Goal: Task Accomplishment & Management: Complete application form

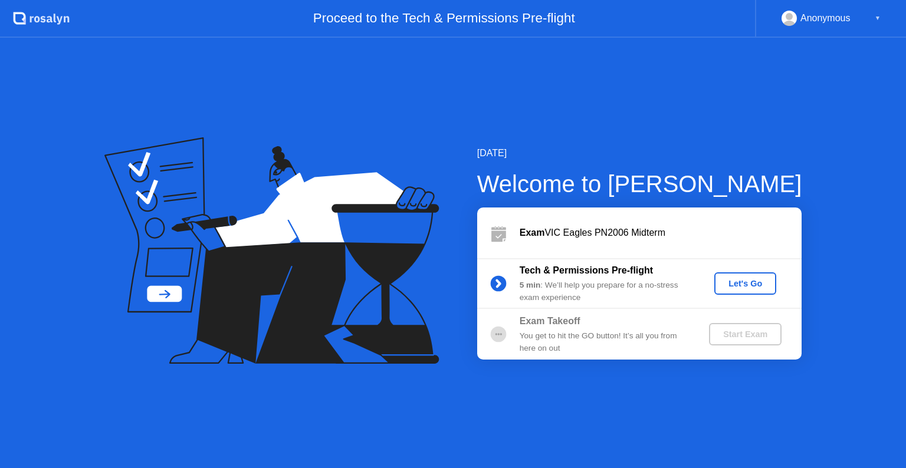
click at [742, 283] on div "Let's Go" at bounding box center [745, 283] width 53 height 9
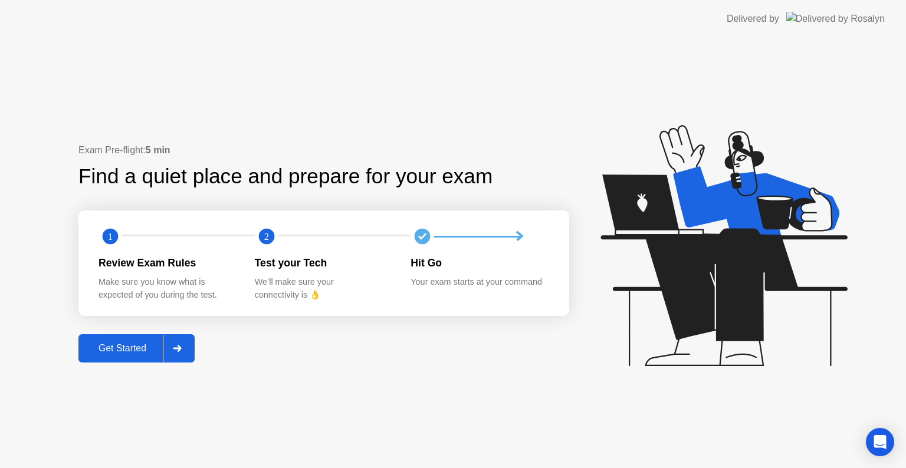
click at [172, 349] on div at bounding box center [177, 348] width 28 height 27
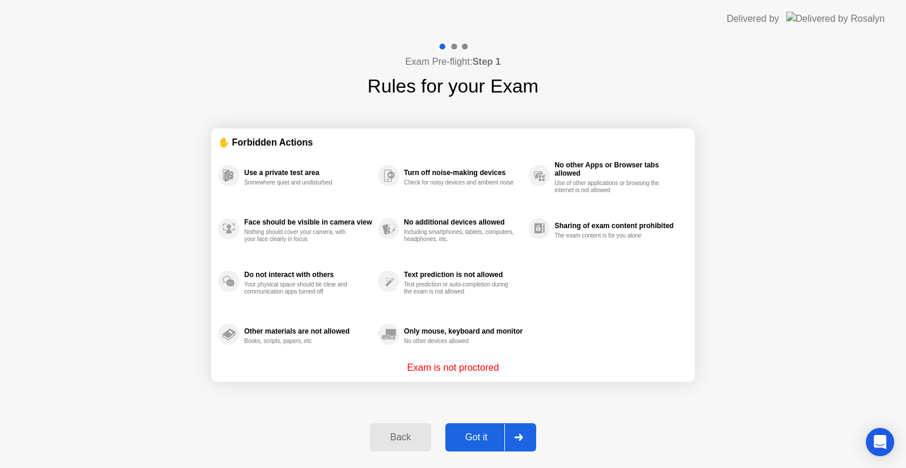
click at [519, 440] on icon at bounding box center [518, 437] width 9 height 7
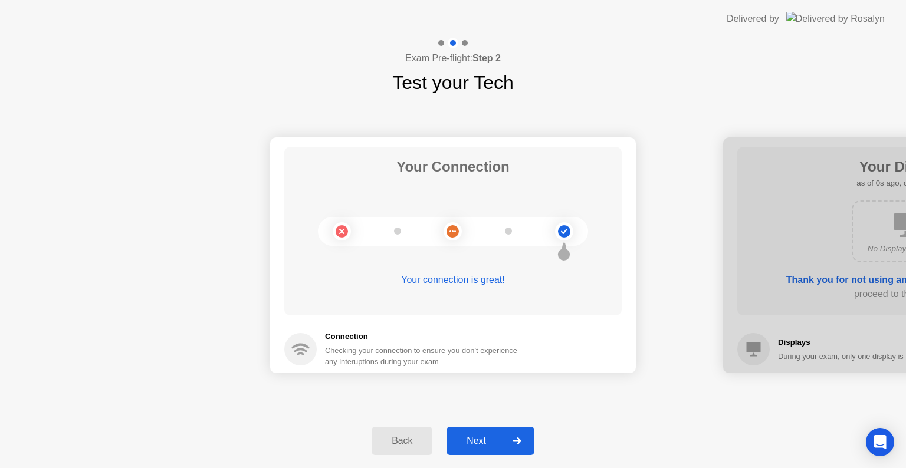
click at [519, 440] on icon at bounding box center [517, 441] width 9 height 7
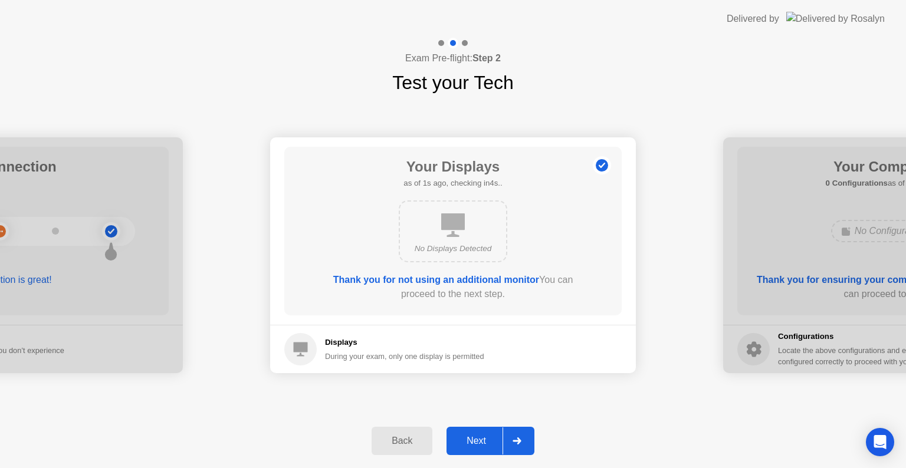
click at [519, 440] on icon at bounding box center [517, 441] width 9 height 7
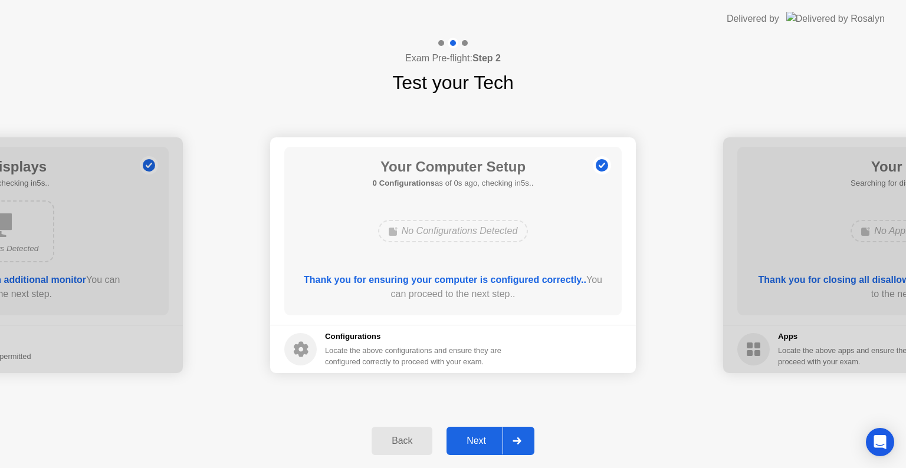
click at [519, 440] on icon at bounding box center [517, 441] width 9 height 7
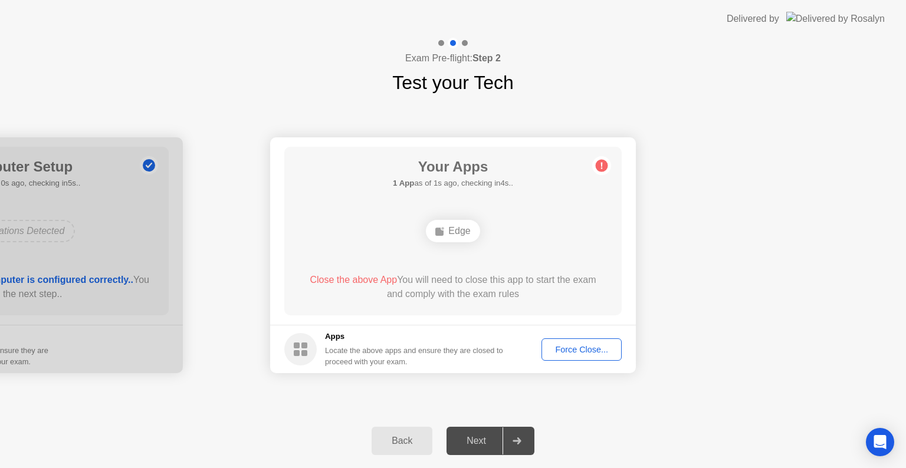
click at [519, 440] on icon at bounding box center [517, 441] width 9 height 7
click at [569, 349] on div "Force Close..." at bounding box center [582, 349] width 72 height 9
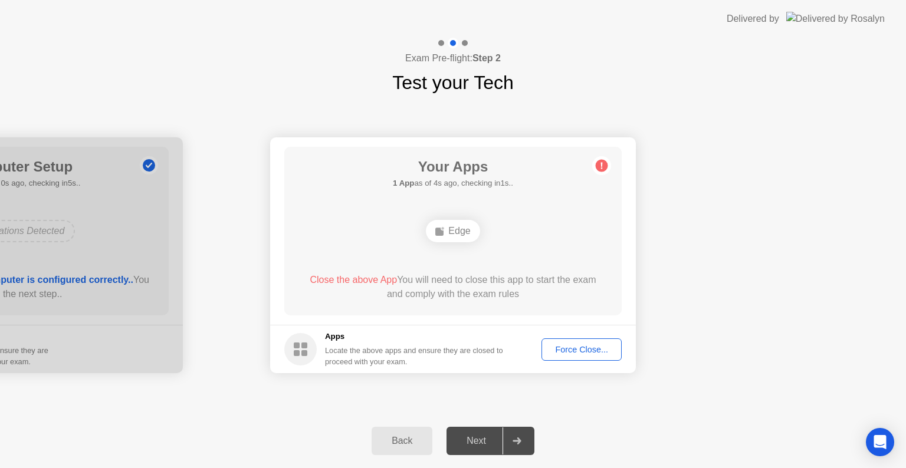
click at [581, 356] on button "Force Close..." at bounding box center [582, 350] width 80 height 22
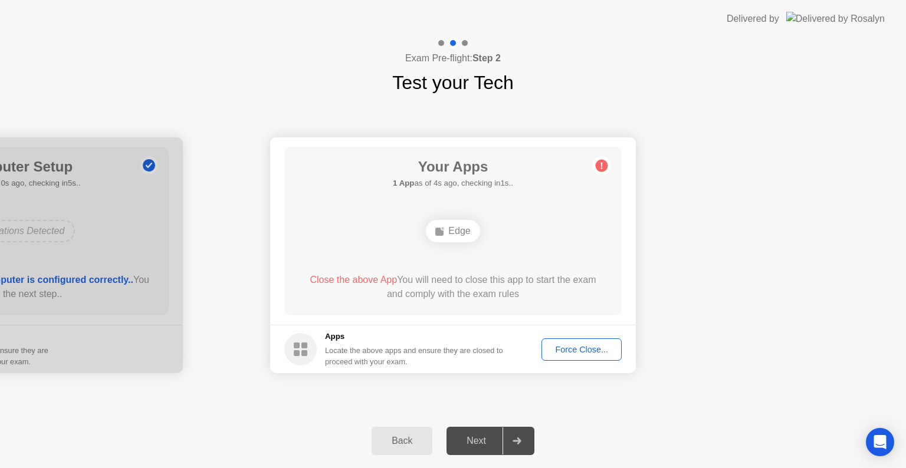
click at [588, 359] on button "Force Close..." at bounding box center [582, 350] width 80 height 22
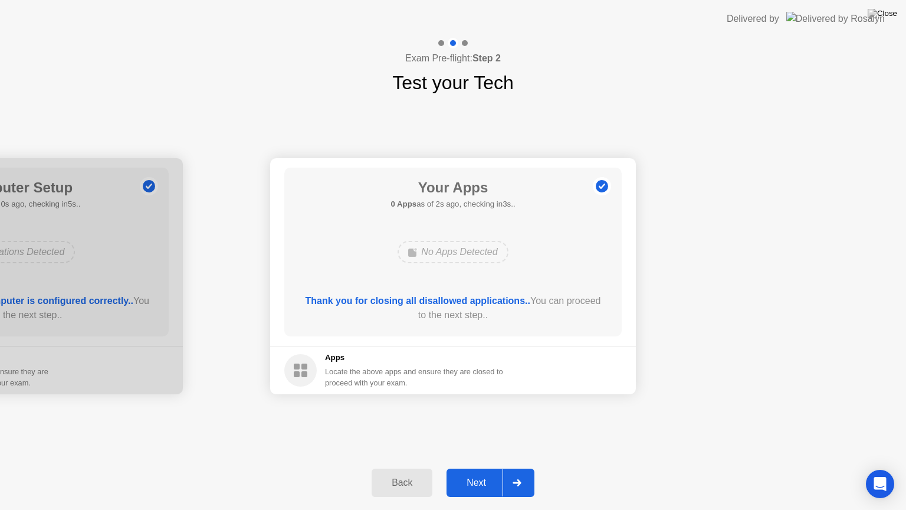
click at [514, 468] on div at bounding box center [517, 482] width 28 height 27
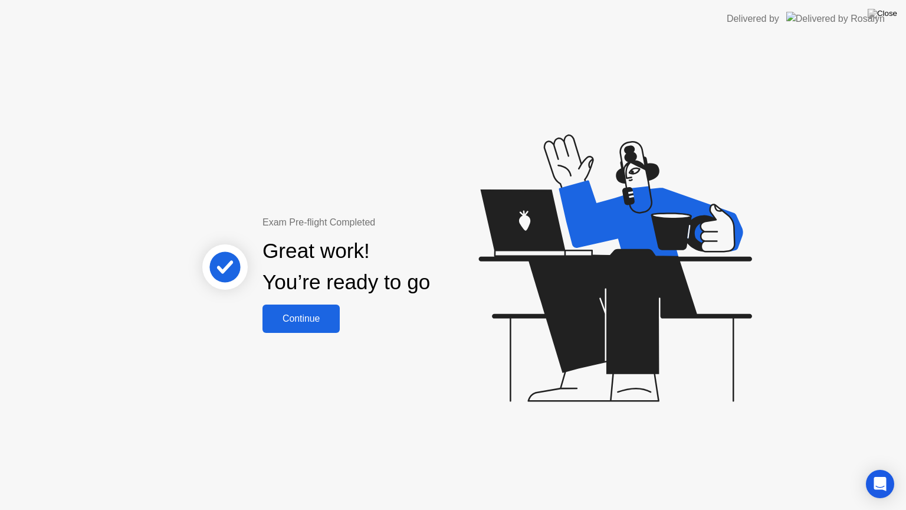
click at [310, 317] on div "Continue" at bounding box center [301, 318] width 70 height 11
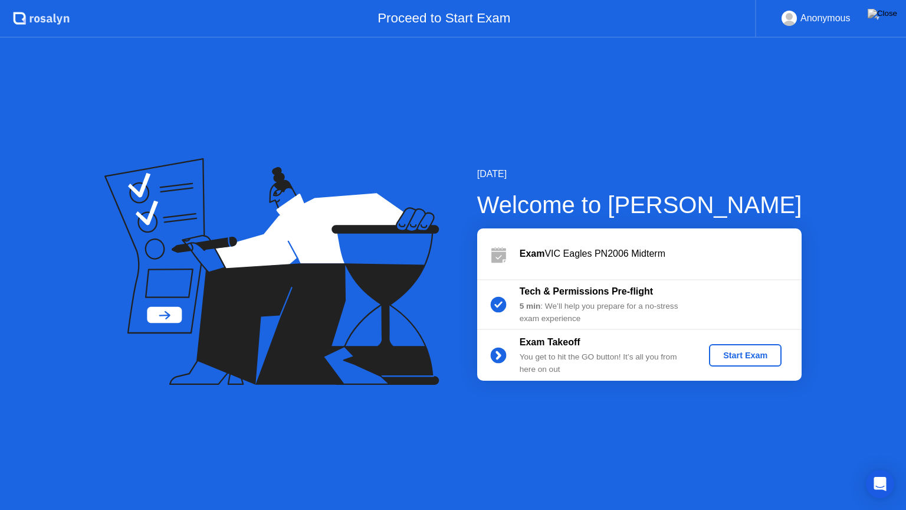
click at [754, 355] on div "Start Exam" at bounding box center [745, 354] width 63 height 9
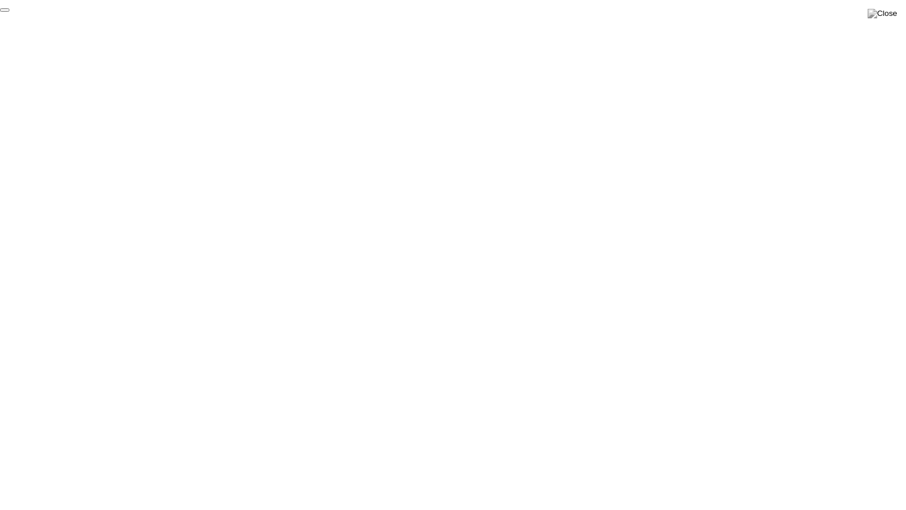
click div "End Proctoring Session"
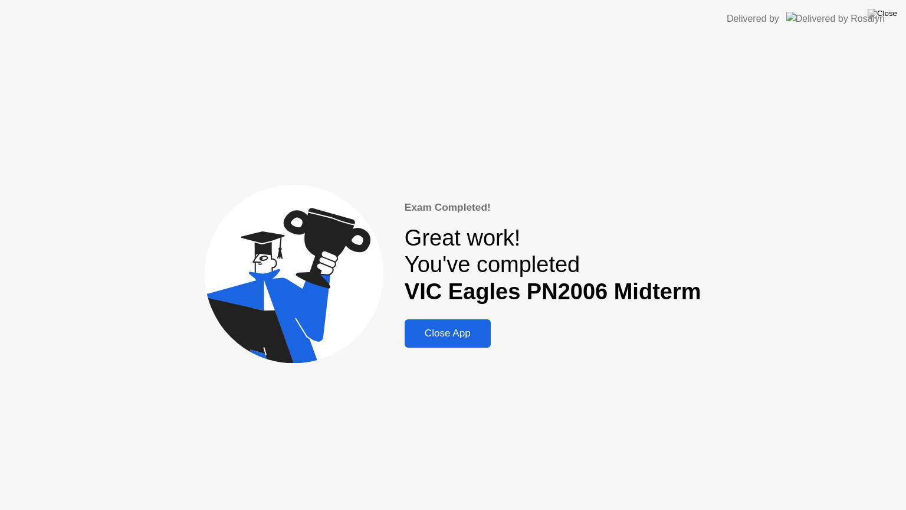
click at [888, 21] on button at bounding box center [882, 13] width 35 height 15
